Goal: Find specific page/section: Find specific page/section

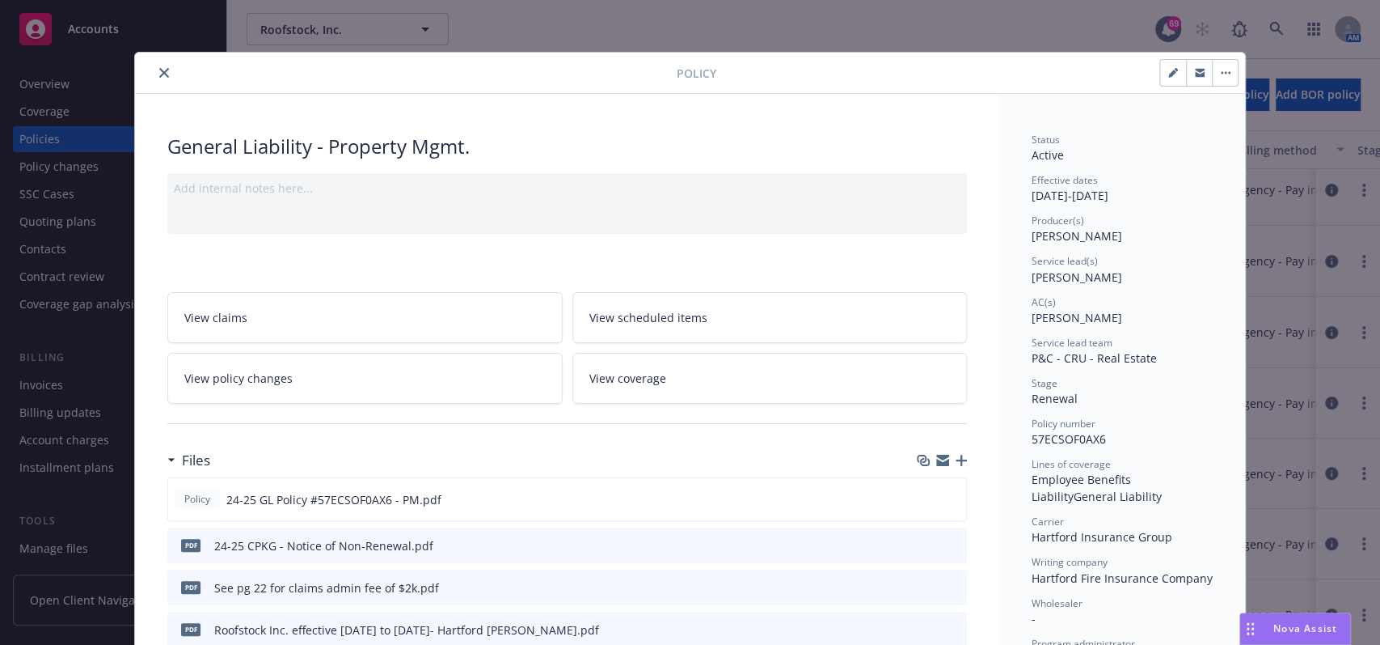
click at [159, 70] on icon "close" at bounding box center [164, 73] width 10 height 10
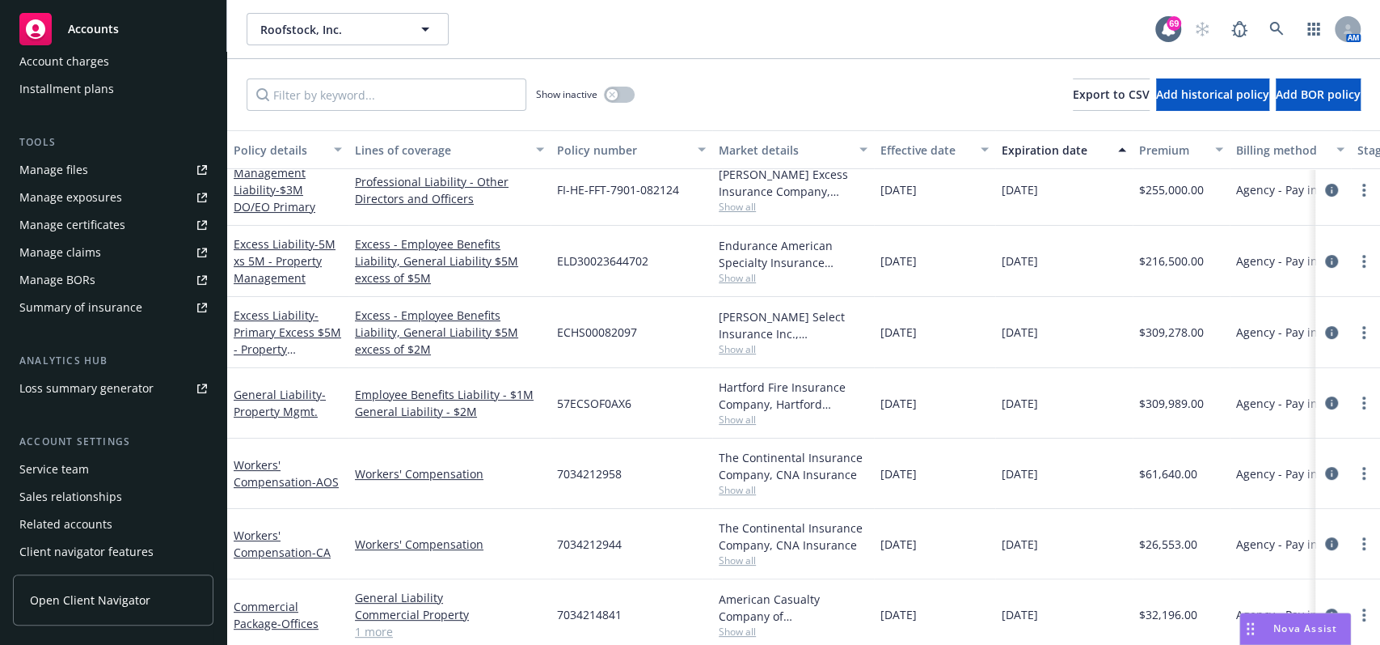
scroll to position [408, 0]
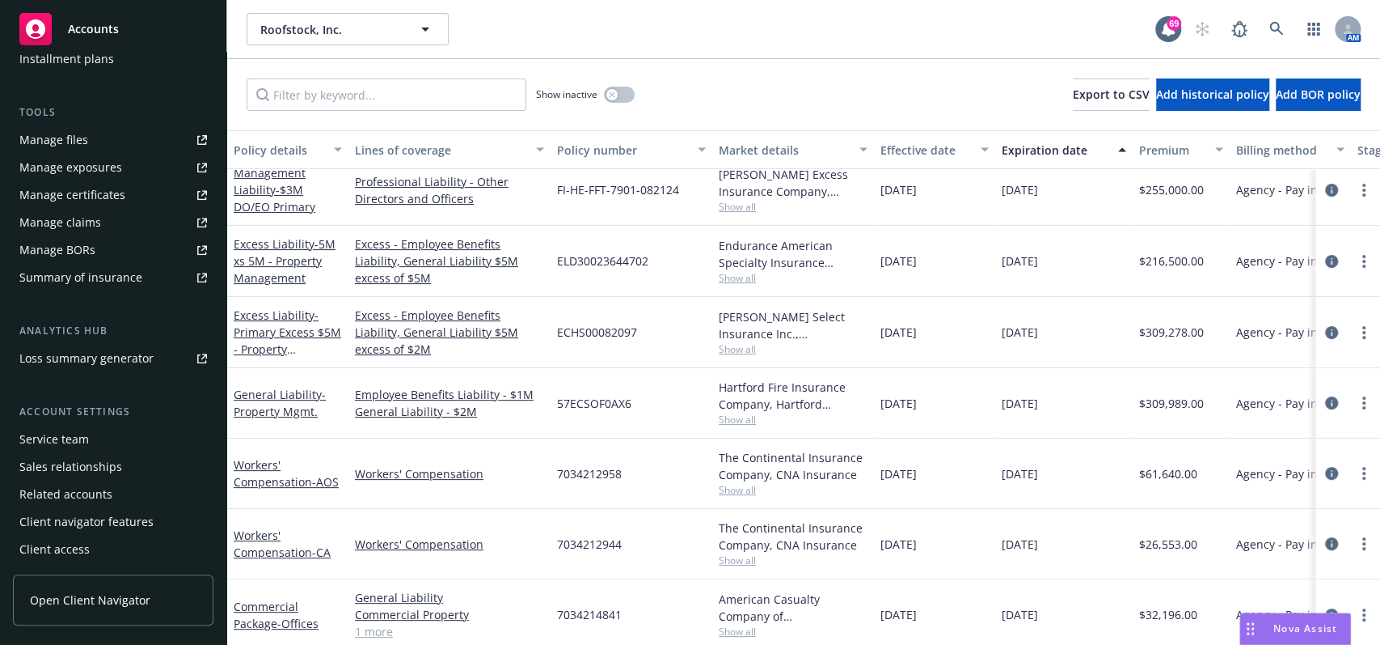
click at [75, 442] on div "Service team" at bounding box center [54, 439] width 70 height 26
